Goal: Task Accomplishment & Management: Complete application form

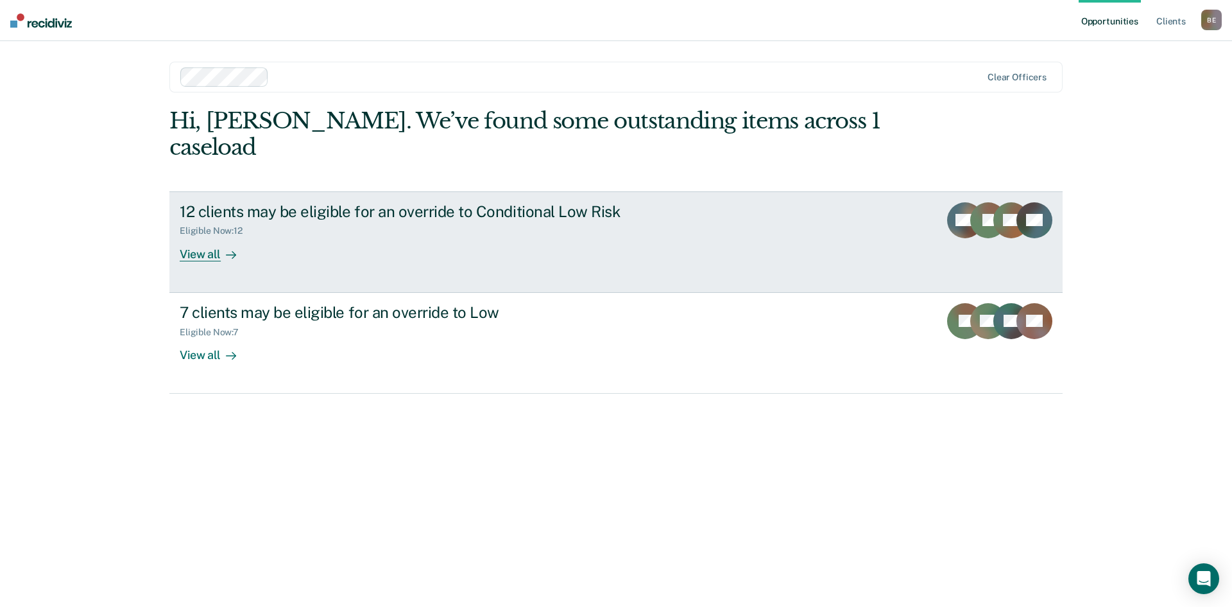
click at [558, 224] on div "12 clients may be eligible for an override to Conditional Low Risk Eligible Now…" at bounding box center [420, 231] width 481 height 59
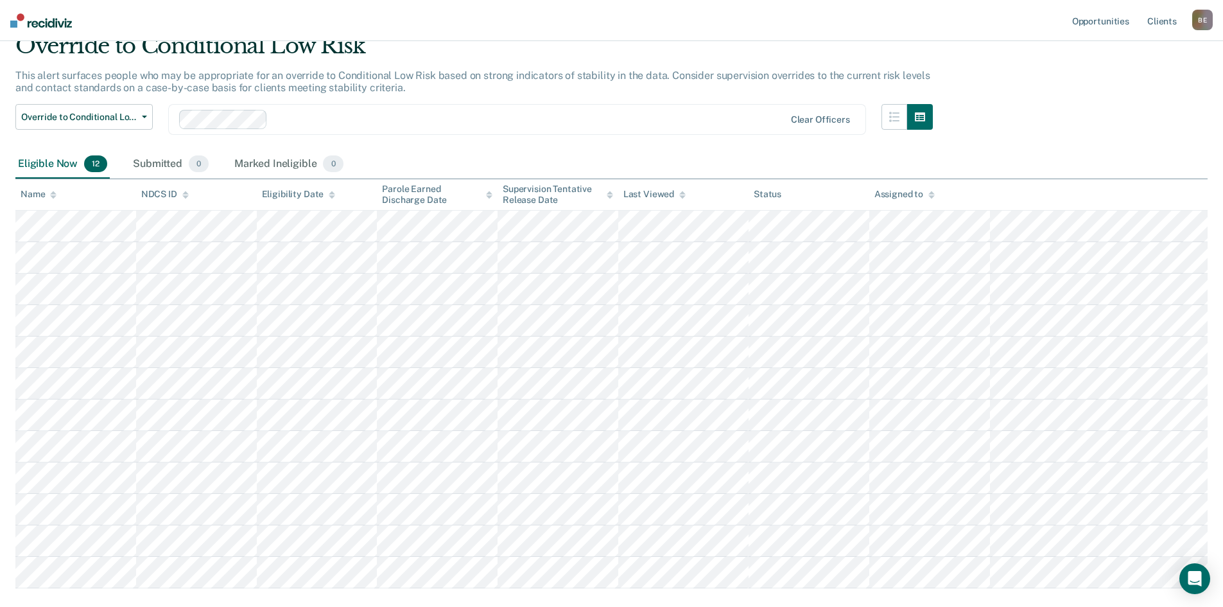
scroll to position [128, 0]
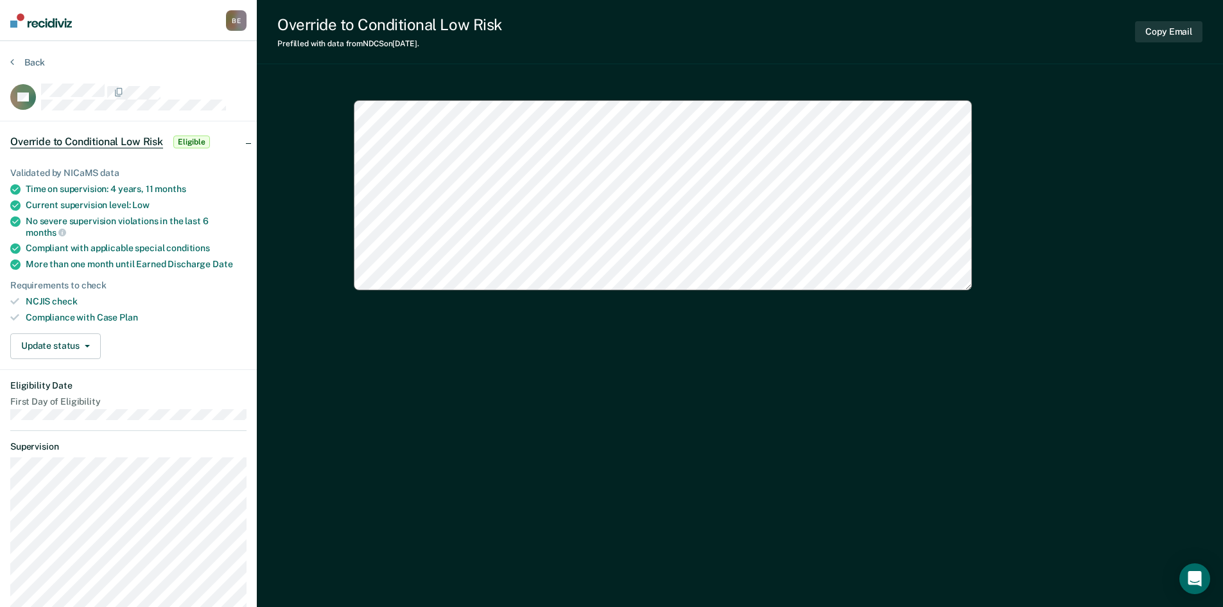
type textarea "x"
